Goal: Task Accomplishment & Management: Manage account settings

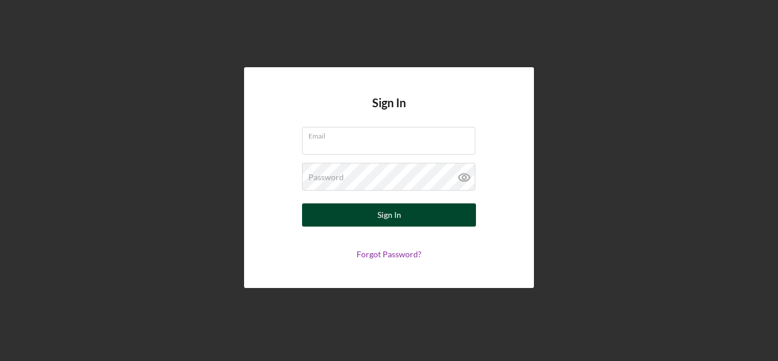
type input "[EMAIL_ADDRESS][DOMAIN_NAME]"
click at [354, 214] on button "Sign In" at bounding box center [389, 214] width 174 height 23
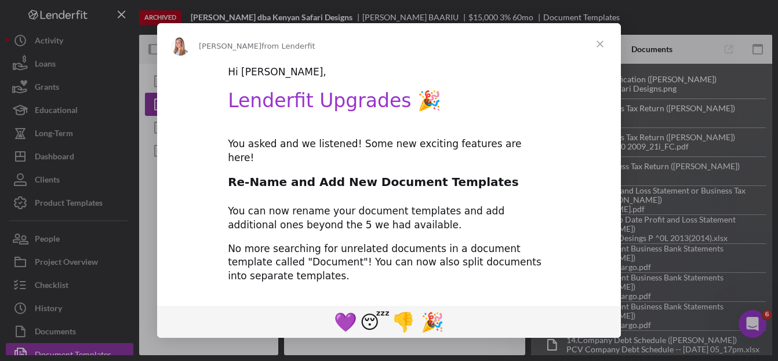
type textarea "<p>&nbsp;</p> <h2 style="text-align: left;"><span style="font-size: 14pt; font-…"
click at [605, 46] on span "Close" at bounding box center [600, 44] width 42 height 42
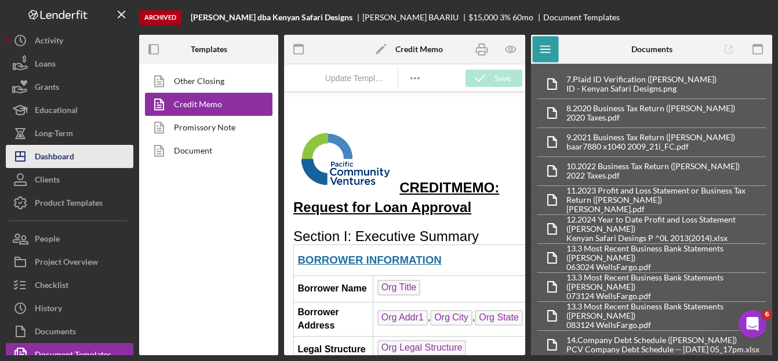
click at [50, 161] on div "Dashboard" at bounding box center [54, 158] width 39 height 26
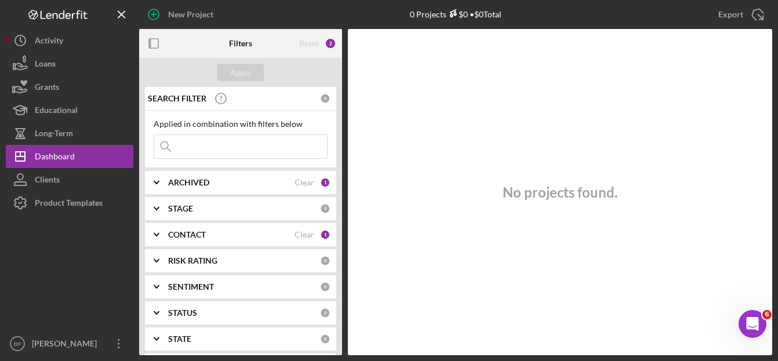
click at [242, 184] on div "ARCHIVED" at bounding box center [231, 182] width 126 height 9
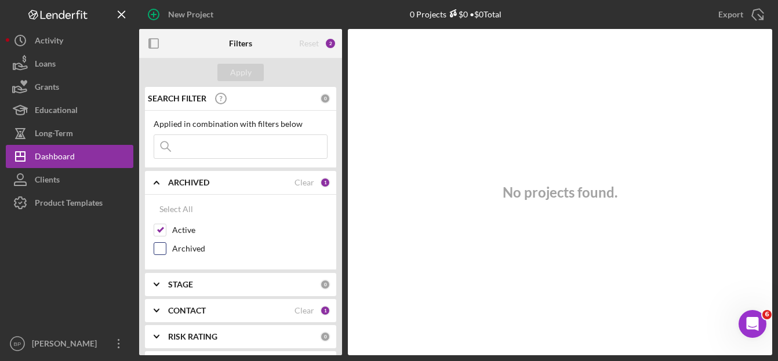
click at [159, 254] on input "Archived" at bounding box center [160, 249] width 12 height 12
checkbox input "true"
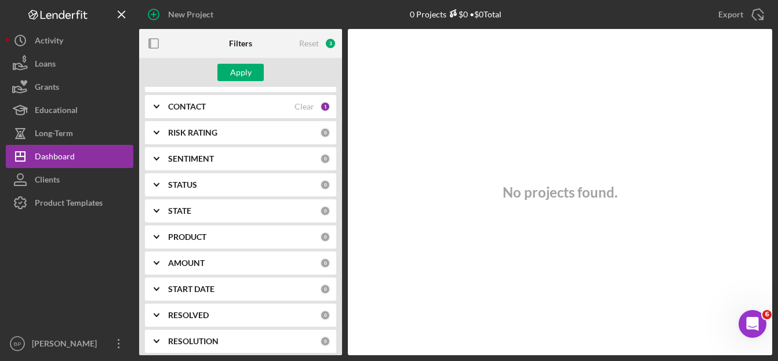
scroll to position [232, 0]
click at [221, 205] on div "PRODUCT" at bounding box center [244, 209] width 152 height 9
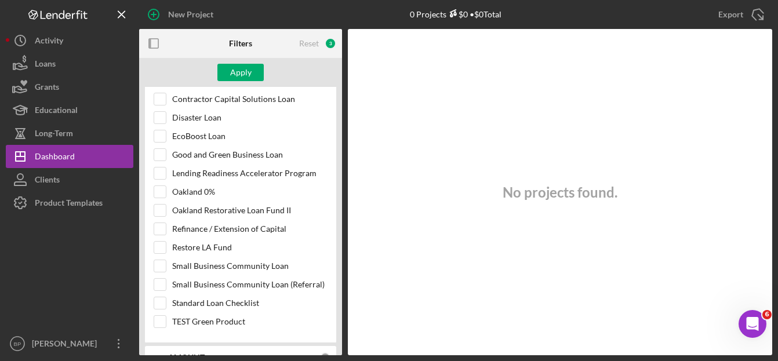
scroll to position [464, 0]
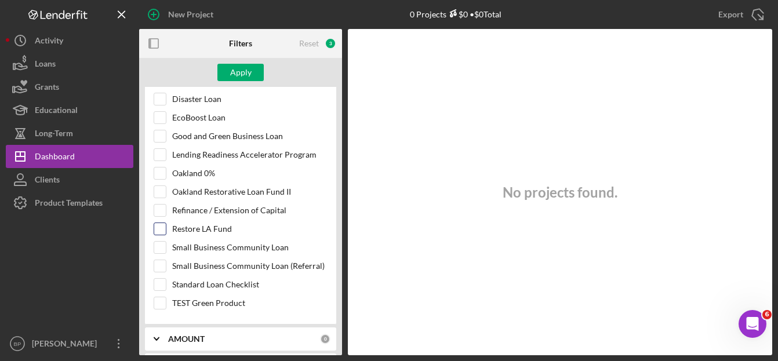
click at [158, 227] on input "Restore LA Fund" at bounding box center [160, 229] width 12 height 12
checkbox input "true"
click at [231, 69] on div "Apply" at bounding box center [240, 72] width 21 height 17
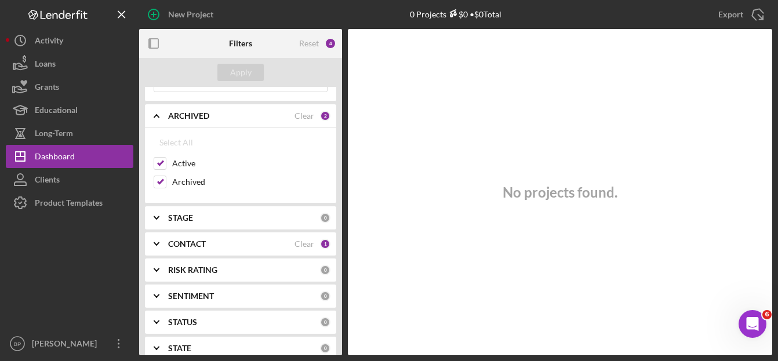
scroll to position [58, 0]
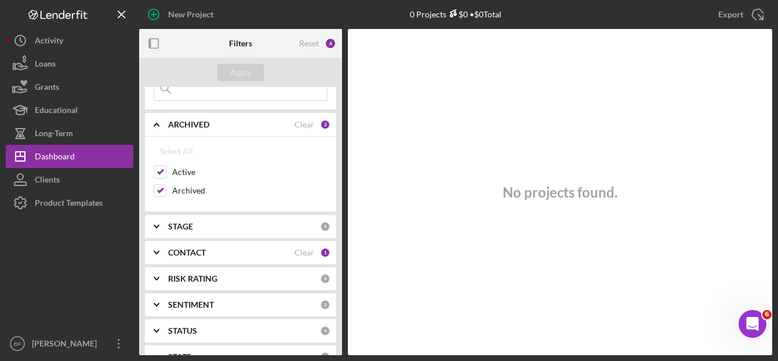
click at [174, 229] on b "STAGE" at bounding box center [180, 226] width 25 height 9
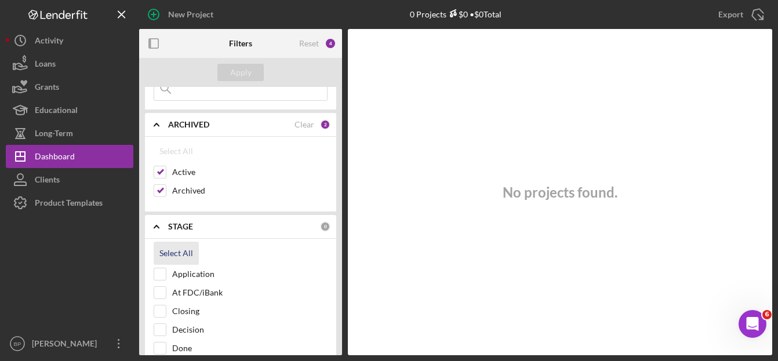
click at [170, 252] on div "Select All" at bounding box center [176, 253] width 34 height 23
checkbox input "true"
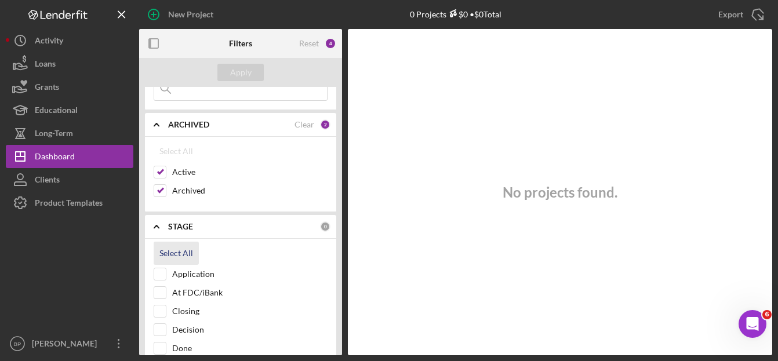
checkbox input "true"
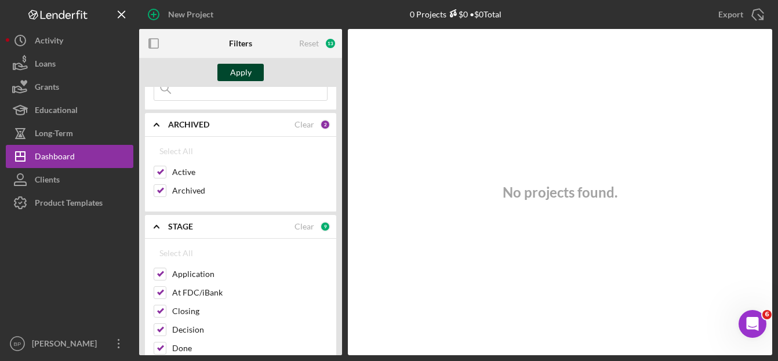
click at [239, 70] on div "Apply" at bounding box center [240, 72] width 21 height 17
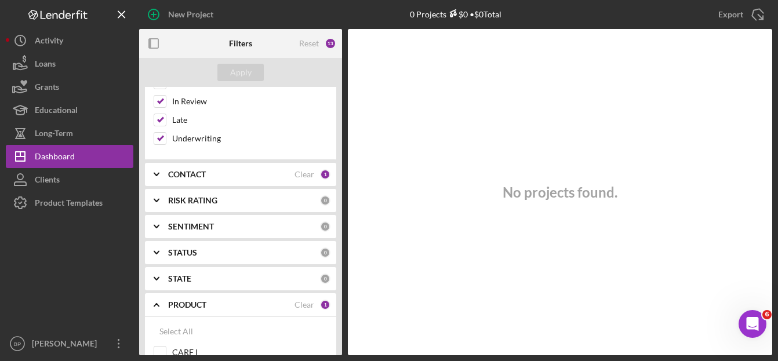
scroll to position [348, 0]
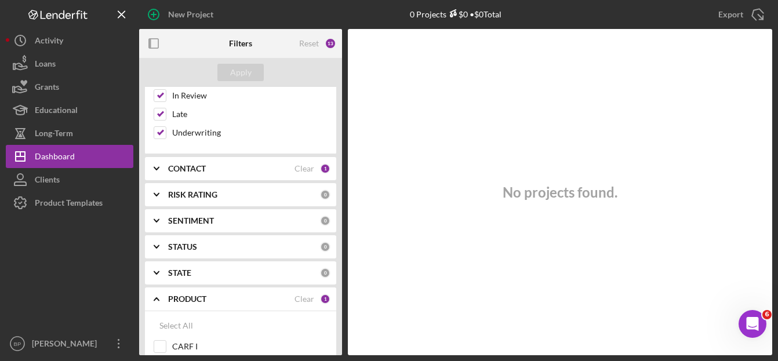
click at [217, 169] on div "CONTACT" at bounding box center [231, 168] width 126 height 9
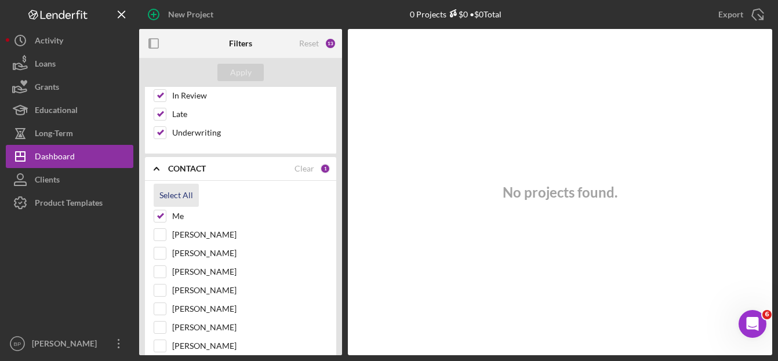
click at [170, 195] on div "Select All" at bounding box center [176, 195] width 34 height 23
checkbox input "true"
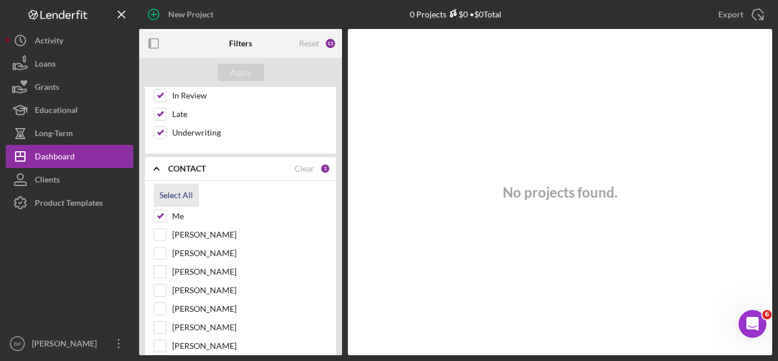
checkbox input "true"
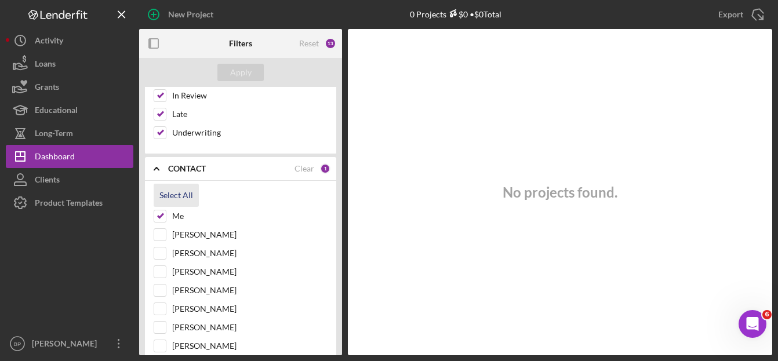
checkbox input "true"
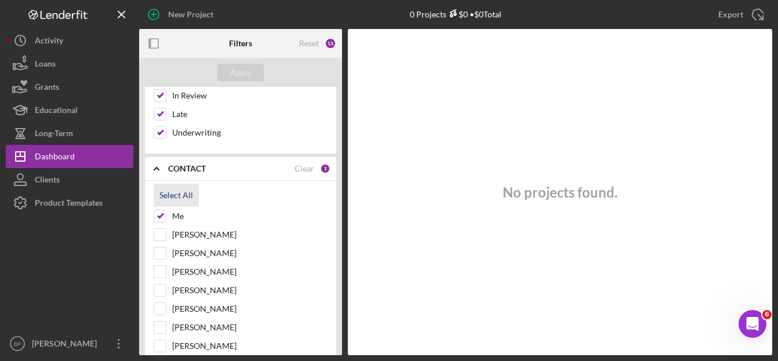
checkbox input "true"
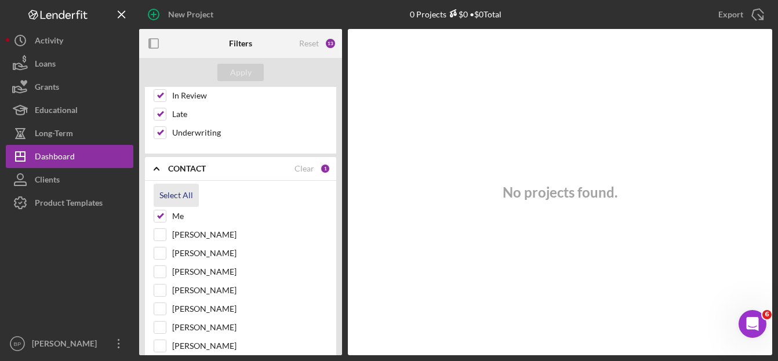
checkbox input "true"
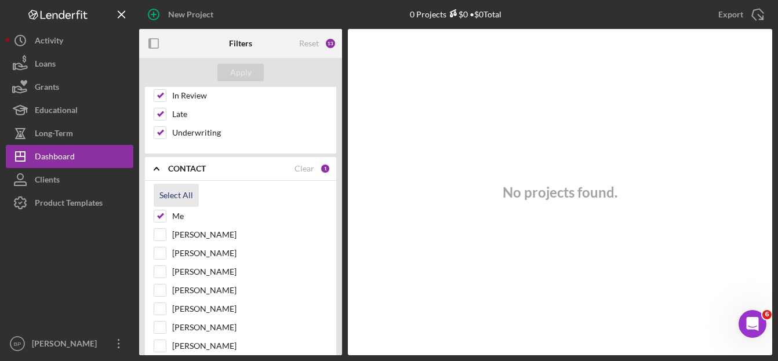
checkbox input "true"
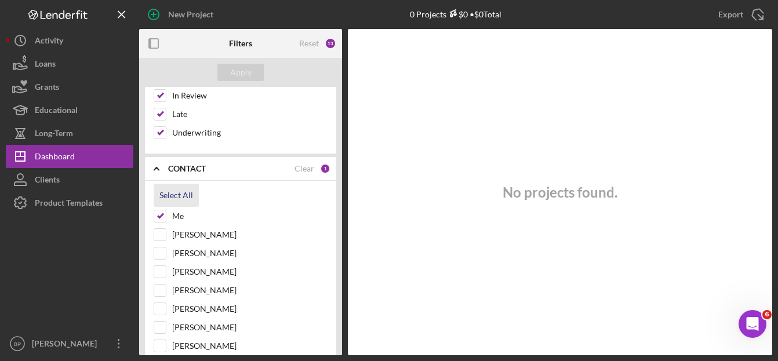
checkbox input "true"
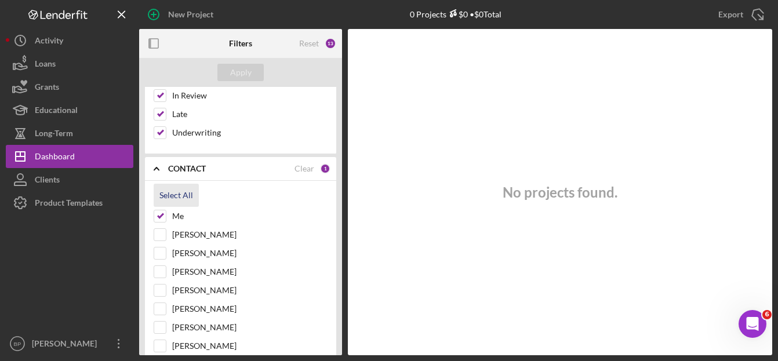
checkbox input "true"
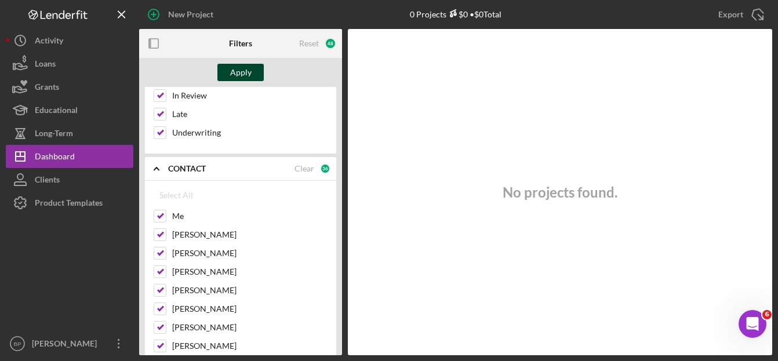
click at [246, 74] on div "Apply" at bounding box center [240, 72] width 21 height 17
